Goal: Ask a question: Seek information or help from site administrators or community

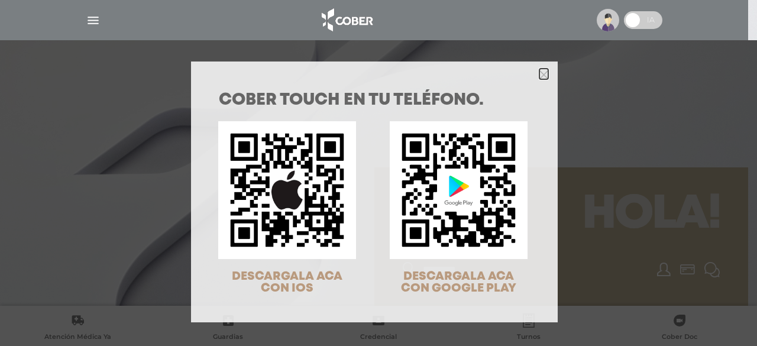
click at [539, 80] on icon "Close" at bounding box center [543, 73] width 9 height 13
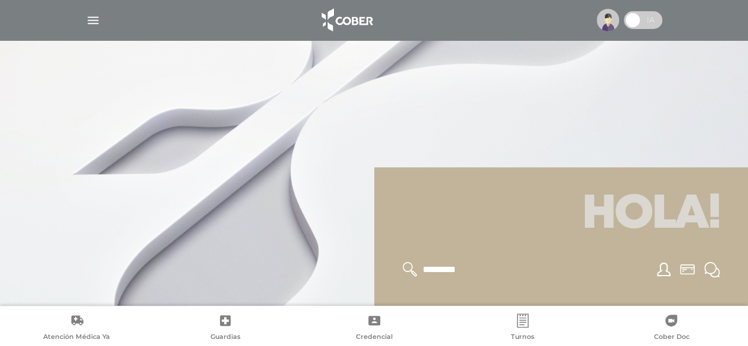
click at [635, 25] on span at bounding box center [633, 20] width 18 height 18
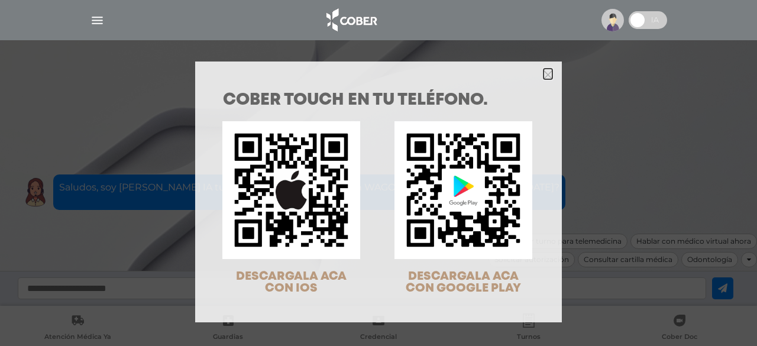
click at [543, 72] on icon "Close" at bounding box center [547, 74] width 9 height 9
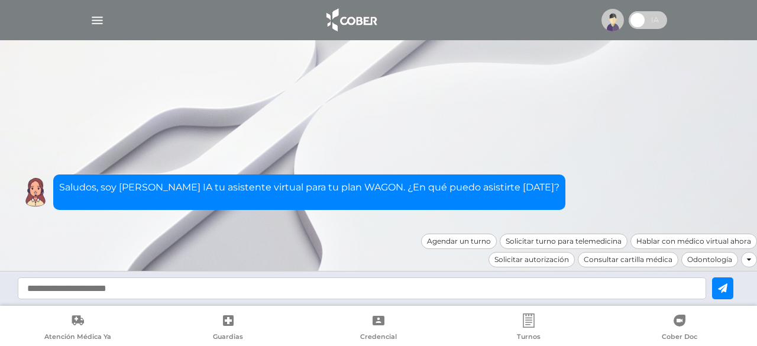
click at [646, 20] on span at bounding box center [637, 20] width 18 height 18
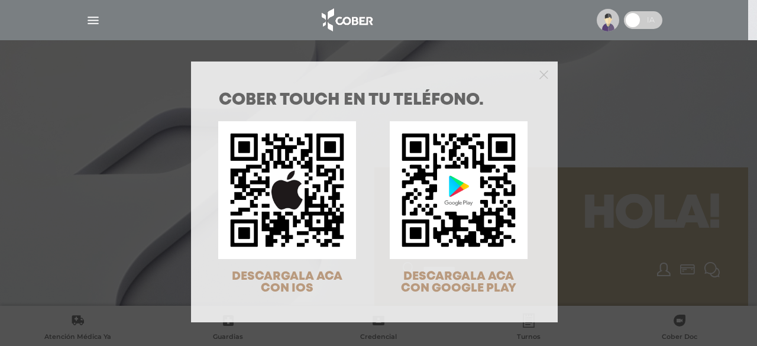
click at [89, 15] on div "COBER TOUCH en tu teléfono. DESCARGALA ACA CON IOS DESCARGALA ACA CON GOOGLE PL…" at bounding box center [378, 173] width 757 height 346
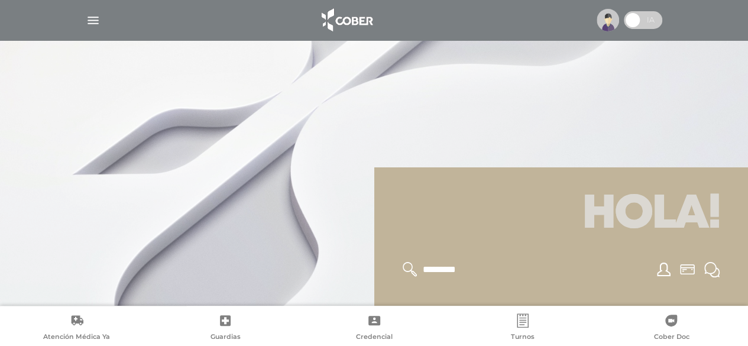
click at [95, 21] on img "button" at bounding box center [93, 20] width 15 height 15
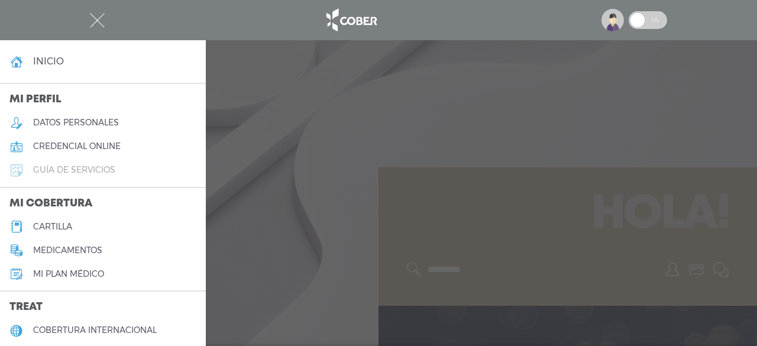
click at [64, 174] on h5 "guía de servicios" at bounding box center [74, 170] width 82 height 10
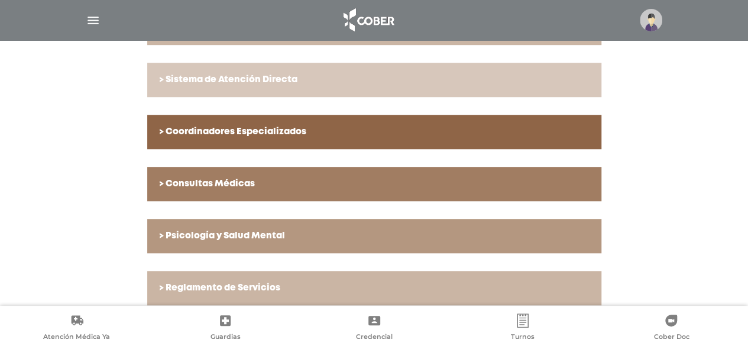
scroll to position [469, 0]
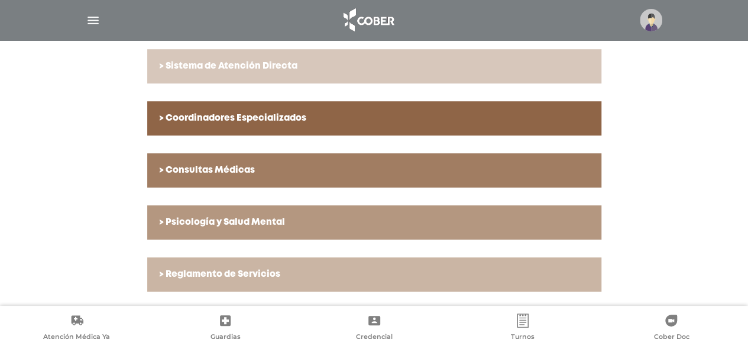
click at [225, 278] on h6 "> Reglamento de Servicios" at bounding box center [374, 274] width 430 height 11
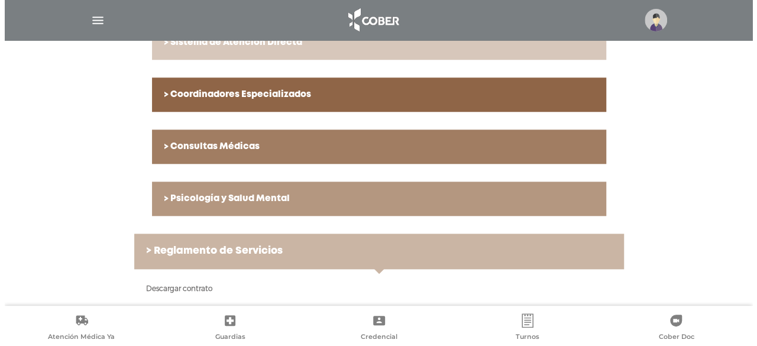
scroll to position [508, 0]
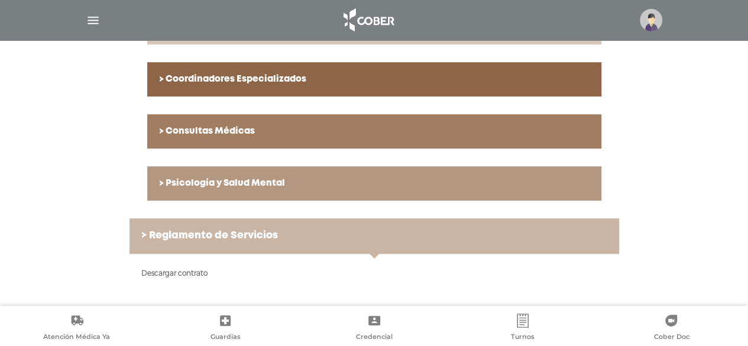
click at [90, 21] on img "button" at bounding box center [93, 20] width 15 height 15
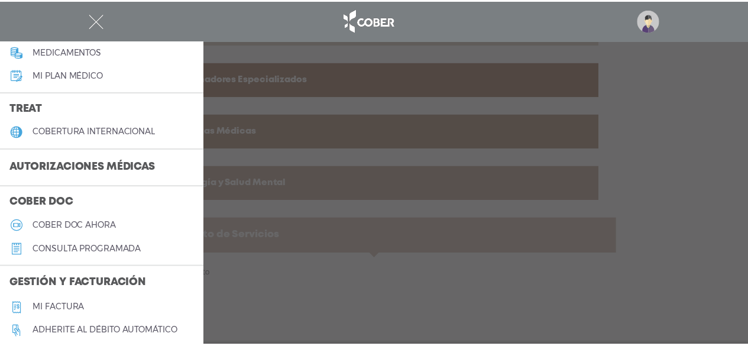
scroll to position [200, 0]
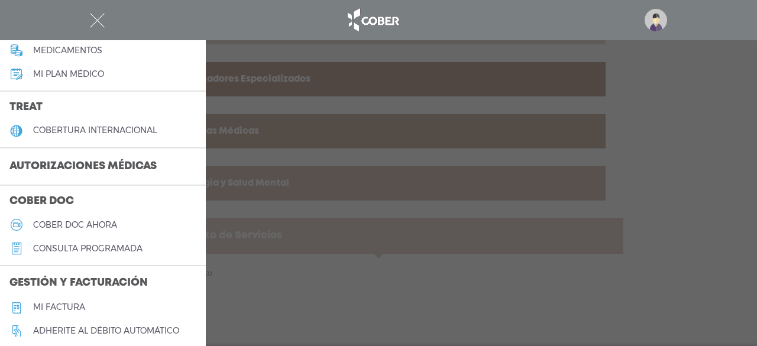
click at [137, 164] on h3 "Autorizaciones médicas" at bounding box center [83, 166] width 166 height 22
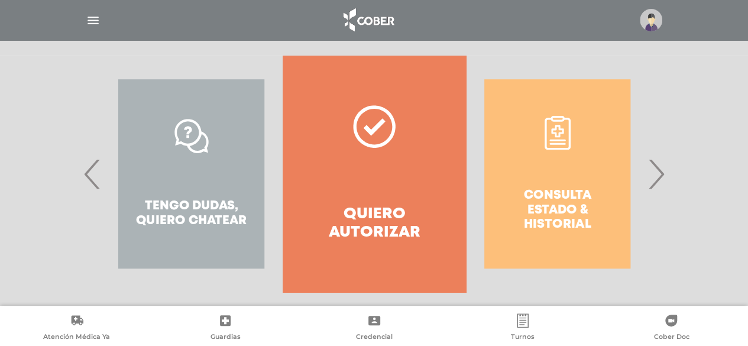
scroll to position [247, 0]
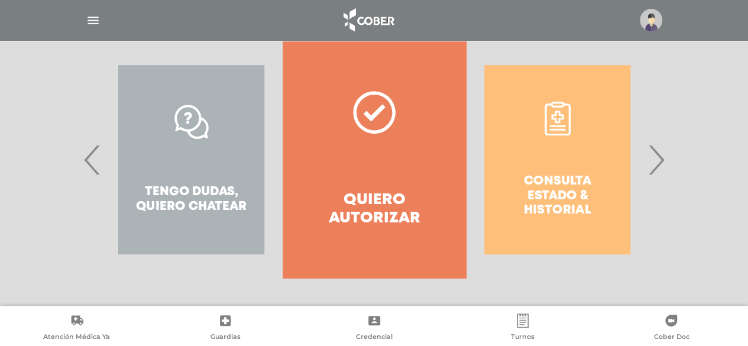
click at [373, 139] on link "Quiero autorizar" at bounding box center [374, 159] width 183 height 236
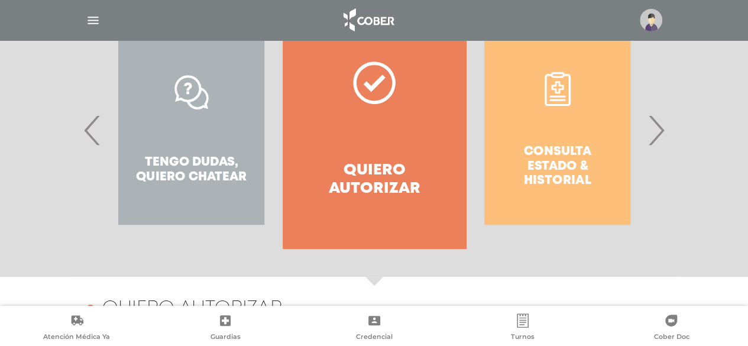
scroll to position [274, 0]
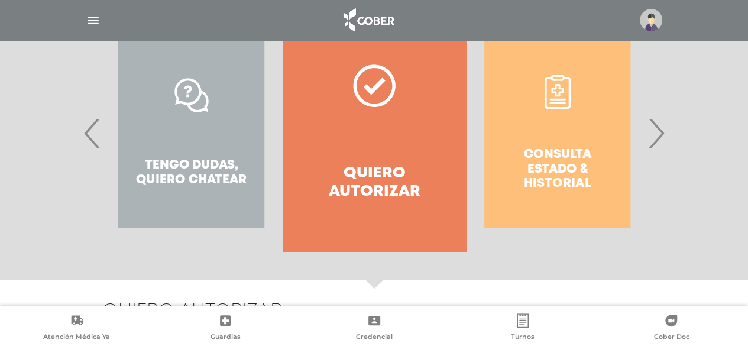
click at [657, 138] on span "›" at bounding box center [655, 133] width 23 height 64
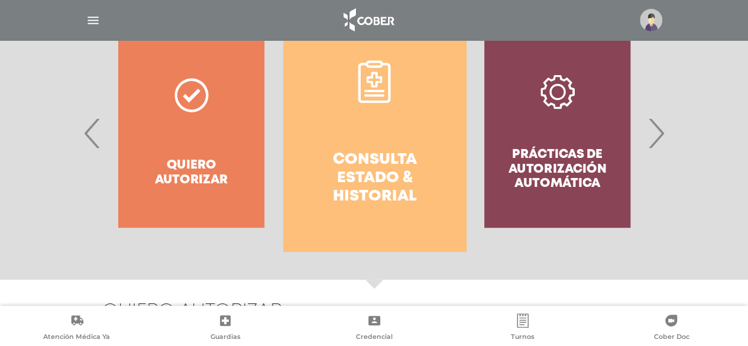
click at [371, 142] on link "Consulta estado & historial" at bounding box center [374, 133] width 183 height 236
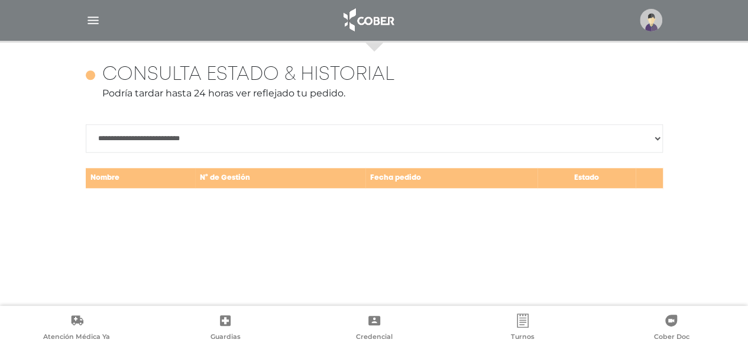
scroll to position [513, 0]
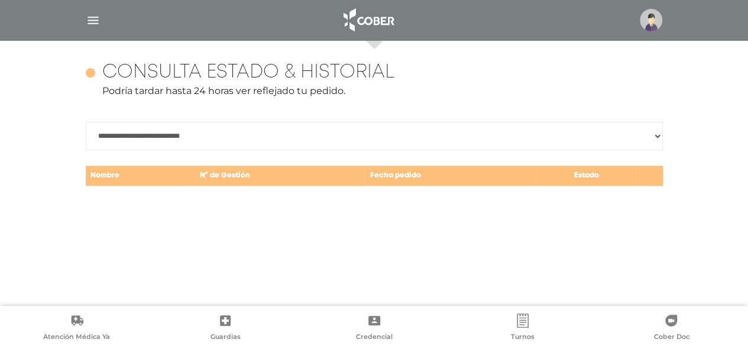
click at [290, 137] on select "**********" at bounding box center [374, 136] width 577 height 28
click at [345, 93] on p "Podría tardar hasta 24 horas ver reflejado tu pedido." at bounding box center [374, 91] width 577 height 14
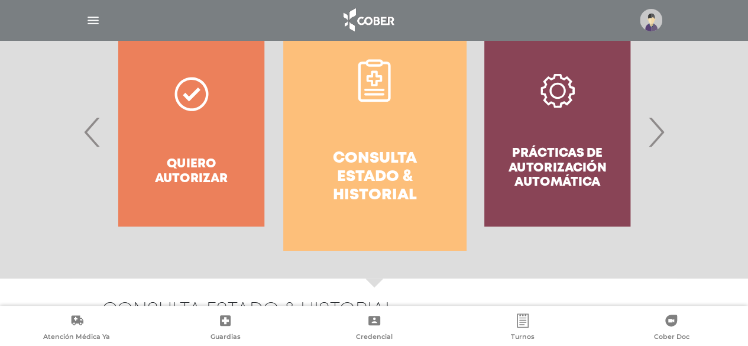
scroll to position [229, 0]
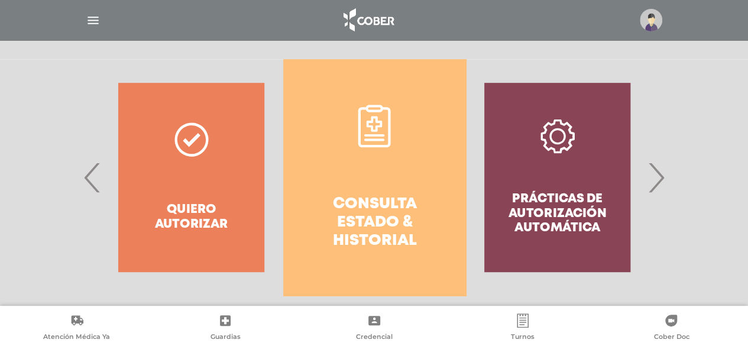
click at [657, 180] on span "›" at bounding box center [655, 177] width 23 height 64
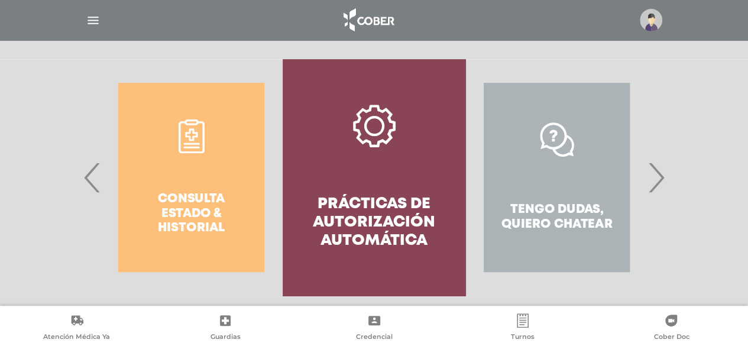
click at [325, 192] on link "Prácticas de autorización automática" at bounding box center [374, 177] width 183 height 236
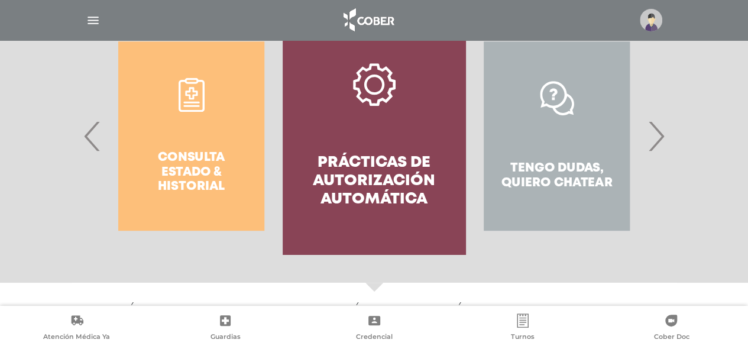
scroll to position [244, 0]
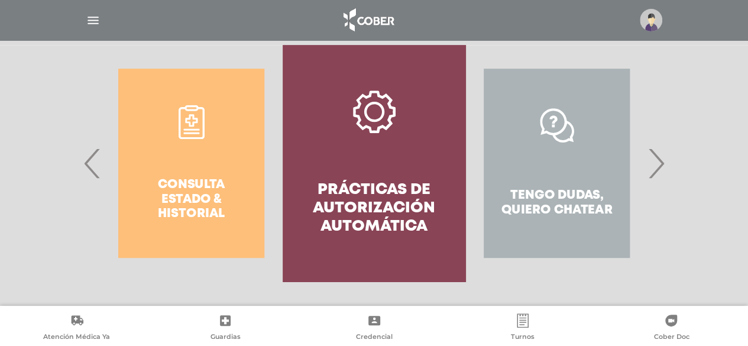
click at [656, 166] on span "›" at bounding box center [655, 163] width 23 height 64
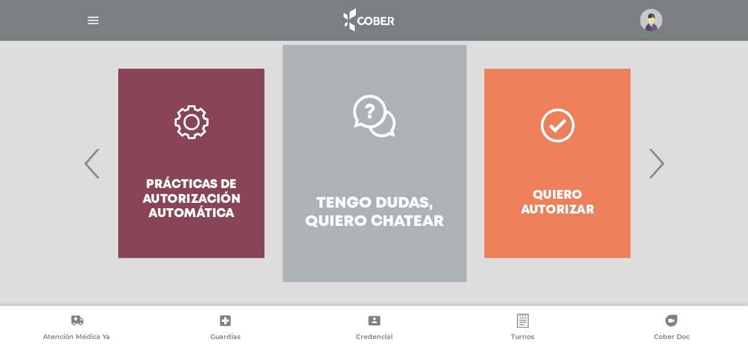
click at [368, 219] on h4 "Tengo dudas, quiero chatear" at bounding box center [374, 212] width 140 height 37
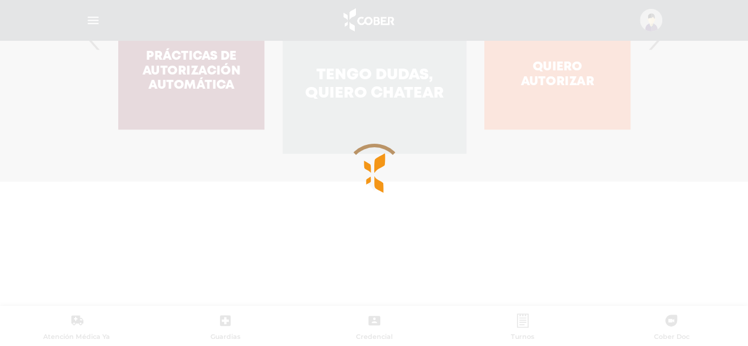
scroll to position [431, 0]
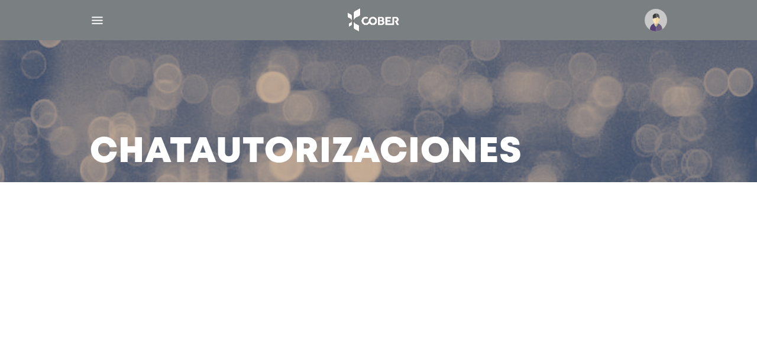
click at [547, 273] on main "Chat Autorizaciones" at bounding box center [378, 173] width 757 height 346
click at [480, 156] on h3 "Chat Autorizaciones" at bounding box center [306, 152] width 432 height 31
